Goal: Find specific fact: Find specific fact

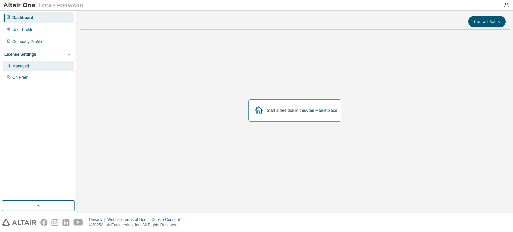
click at [26, 64] on div "Managed" at bounding box center [20, 65] width 17 height 5
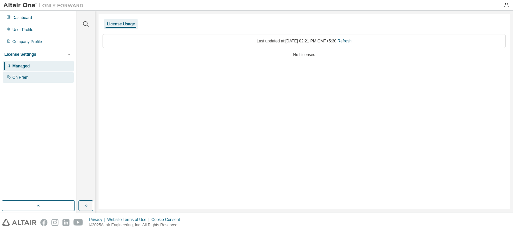
click at [31, 79] on div "On Prem" at bounding box center [38, 77] width 71 height 11
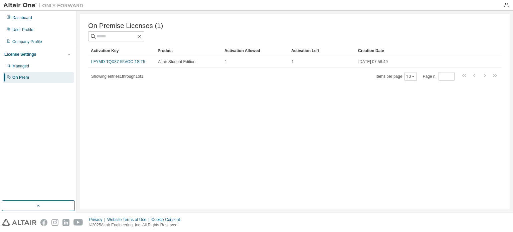
drag, startPoint x: 119, startPoint y: 64, endPoint x: 103, endPoint y: 92, distance: 31.6
click at [103, 92] on div "On Premise Licenses (1) Clear Load Save Save As Field Operator Value Select fil…" at bounding box center [295, 111] width 430 height 195
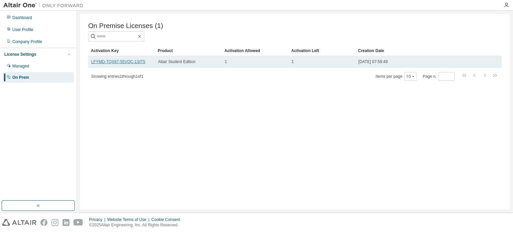
click at [111, 62] on link "LFYMD-TQX87-55VOC-1SIT5" at bounding box center [118, 61] width 54 height 5
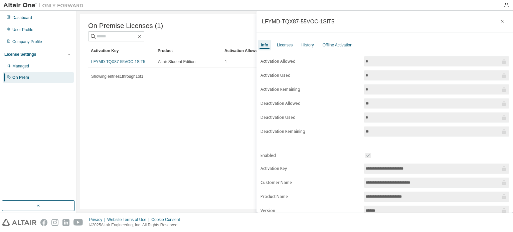
drag, startPoint x: 111, startPoint y: 62, endPoint x: 102, endPoint y: 77, distance: 17.5
click at [102, 77] on span "Showing entries 1 through 1 of 1" at bounding box center [117, 76] width 52 height 5
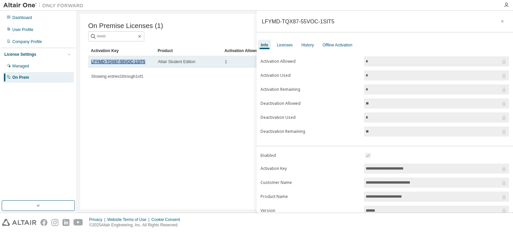
drag, startPoint x: 92, startPoint y: 62, endPoint x: 142, endPoint y: 65, distance: 50.2
click at [142, 64] on link "LFYMD-TQX87-55VOC-1SIT5" at bounding box center [118, 61] width 54 height 5
copy link "LFYMD-TQX87-55VOC-1SIT5"
